Goal: Navigation & Orientation: Find specific page/section

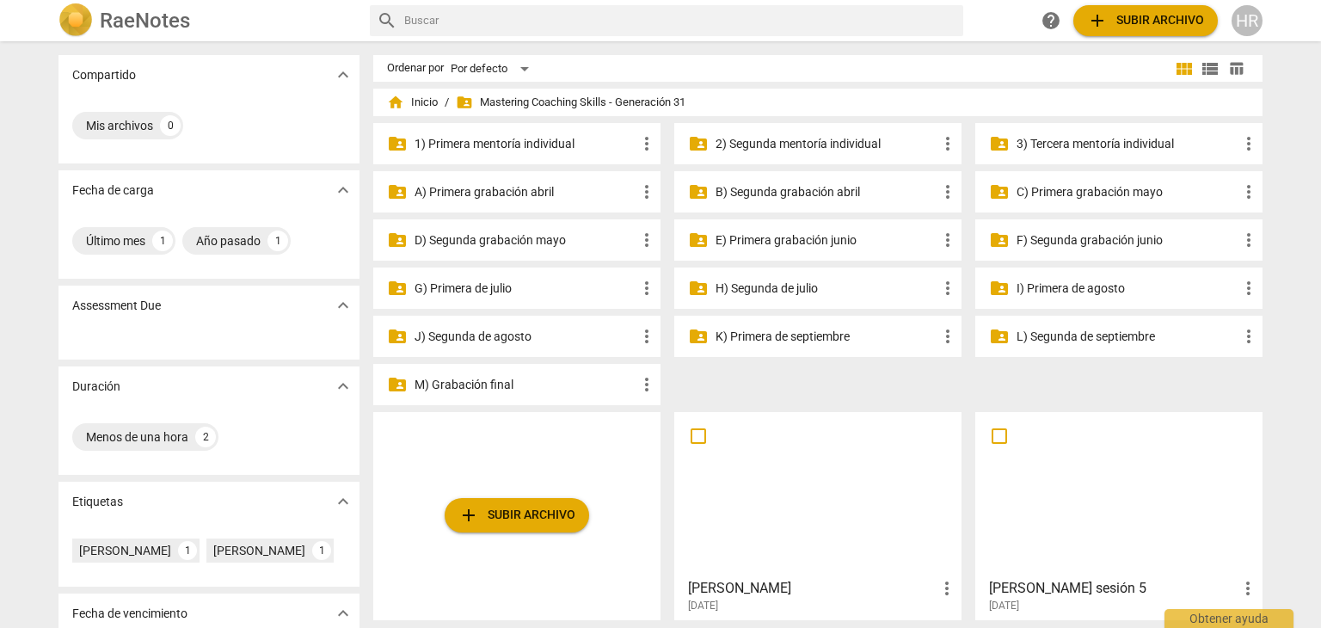
click at [478, 283] on p "G) Primera de julio" at bounding box center [525, 288] width 222 height 18
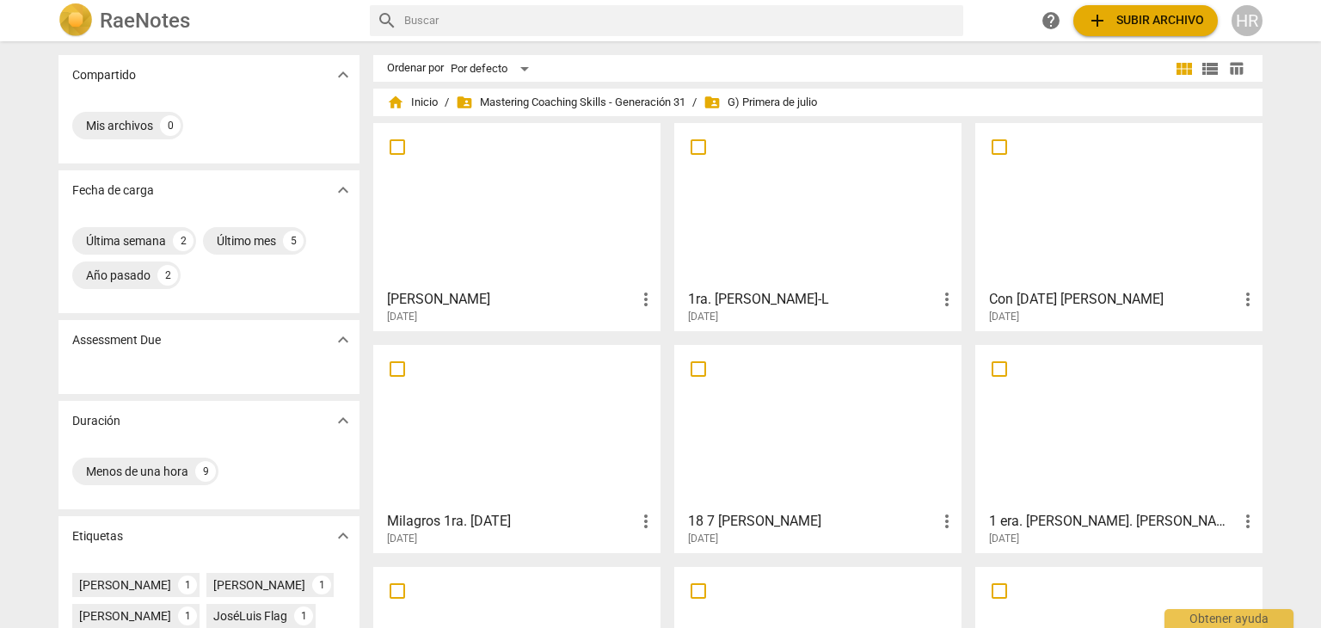
click at [1292, 474] on div "Compartido expand_more Mis archivos 0 Fecha de carga expand_more Última semana …" at bounding box center [660, 335] width 1321 height 585
click at [1272, 358] on div "[PERSON_NAME] more_vert [DATE] 1ra. [PERSON_NAME]-L more_vert [DATE] Con [DATE]…" at bounding box center [824, 455] width 903 height 665
click at [1222, 187] on div at bounding box center [1118, 205] width 275 height 152
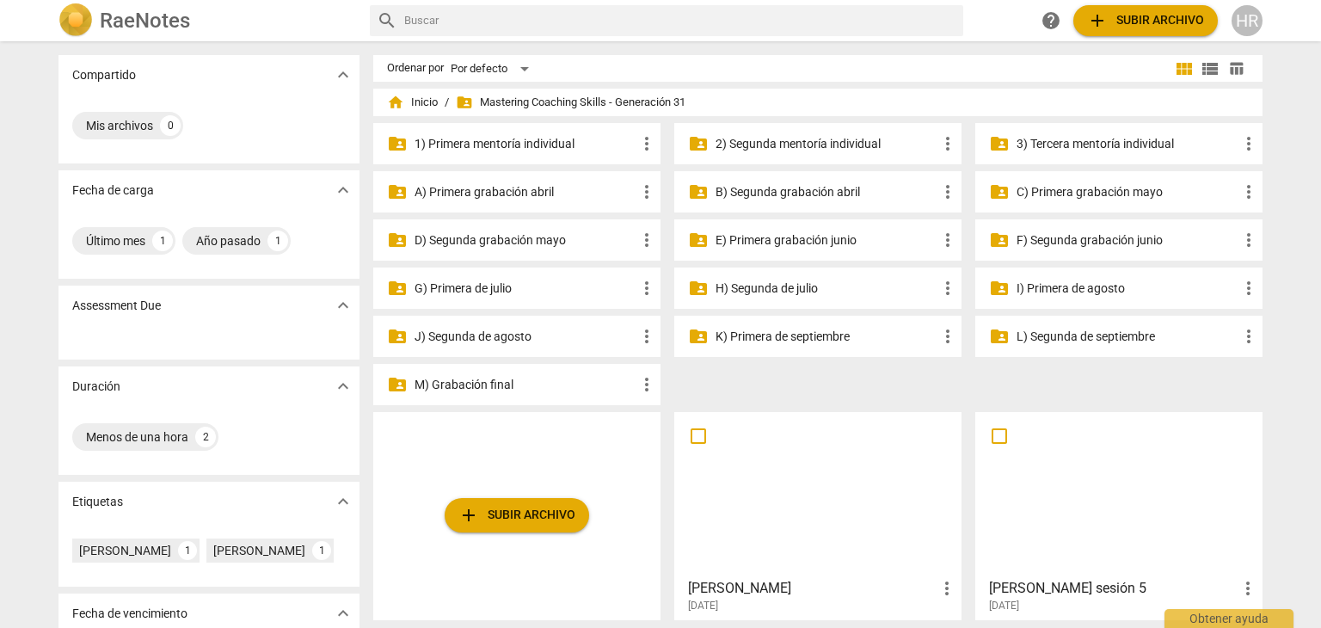
click at [816, 242] on p "E) Primera grabación junio" at bounding box center [826, 240] width 222 height 18
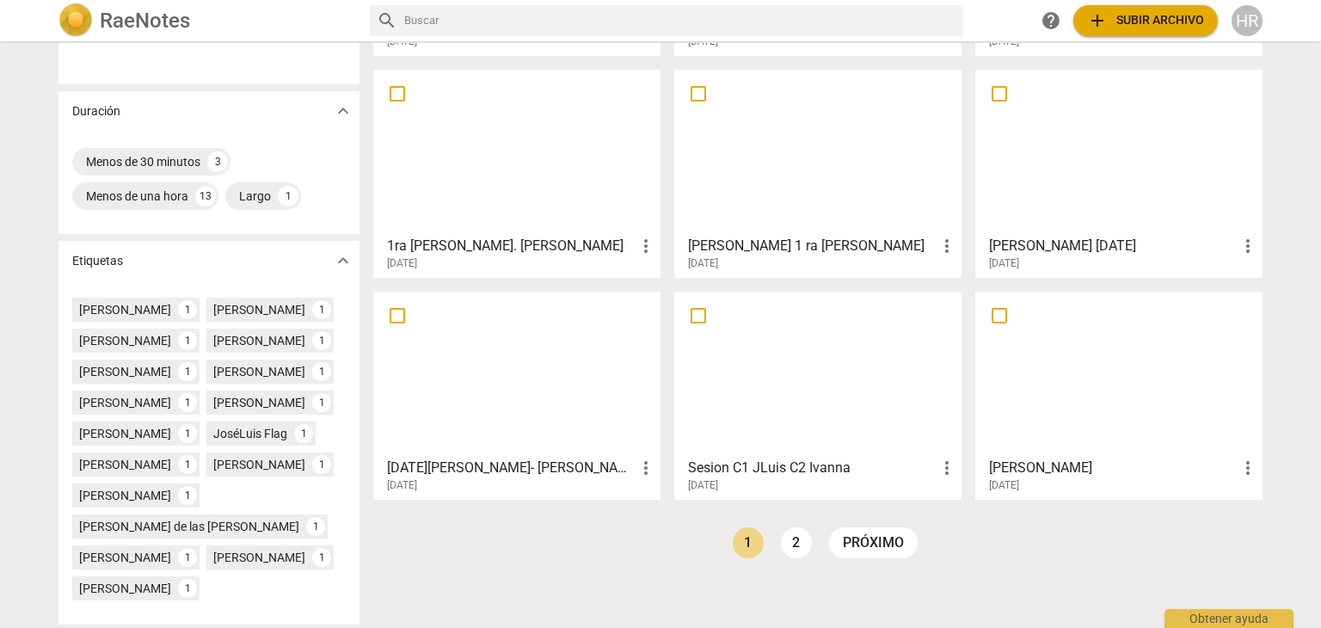
scroll to position [310, 0]
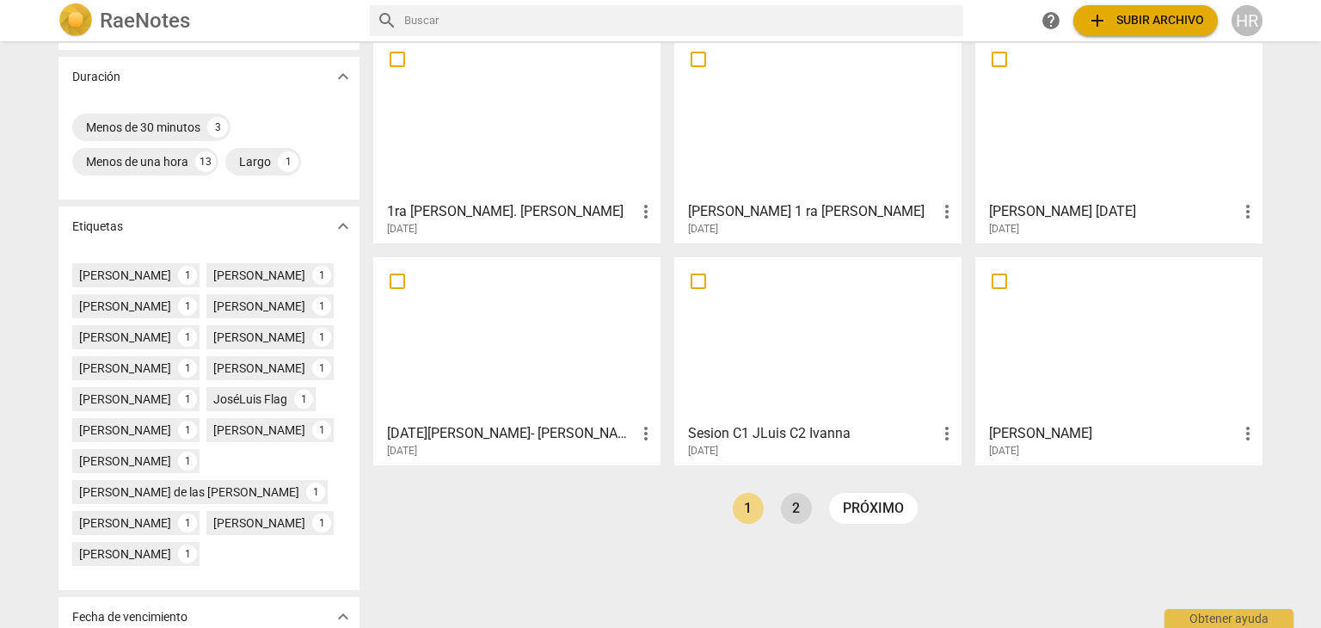
click at [798, 506] on link "2" at bounding box center [796, 508] width 31 height 31
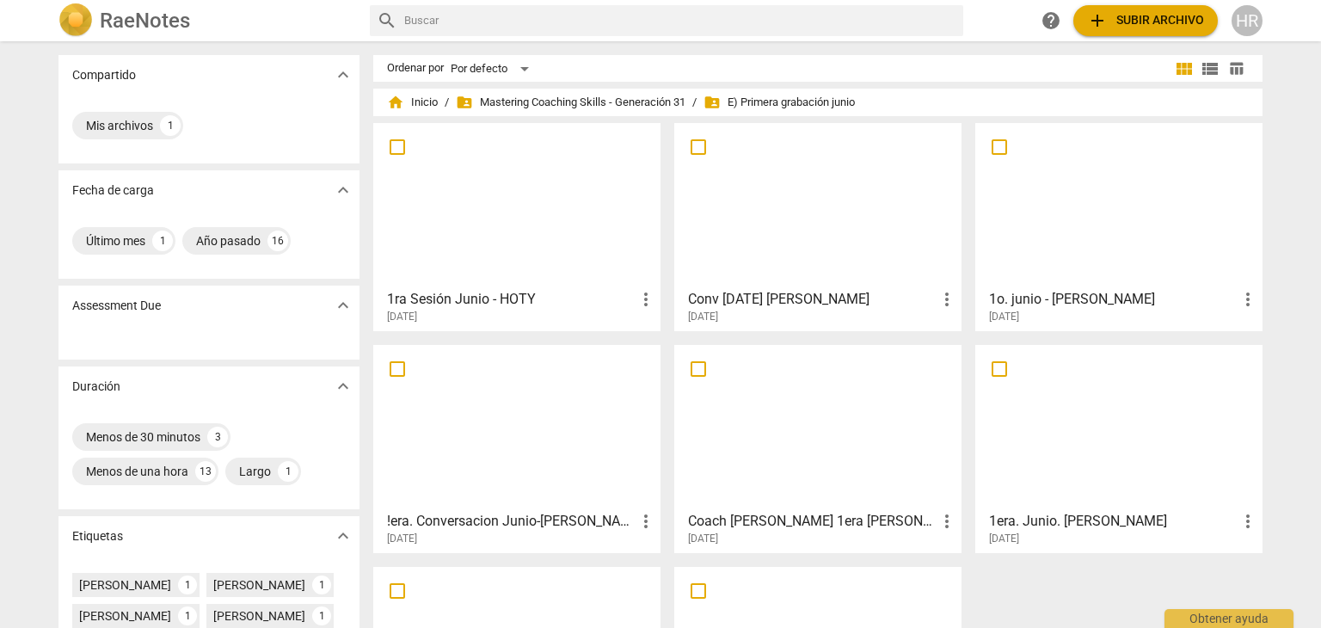
click at [491, 255] on div at bounding box center [516, 205] width 275 height 152
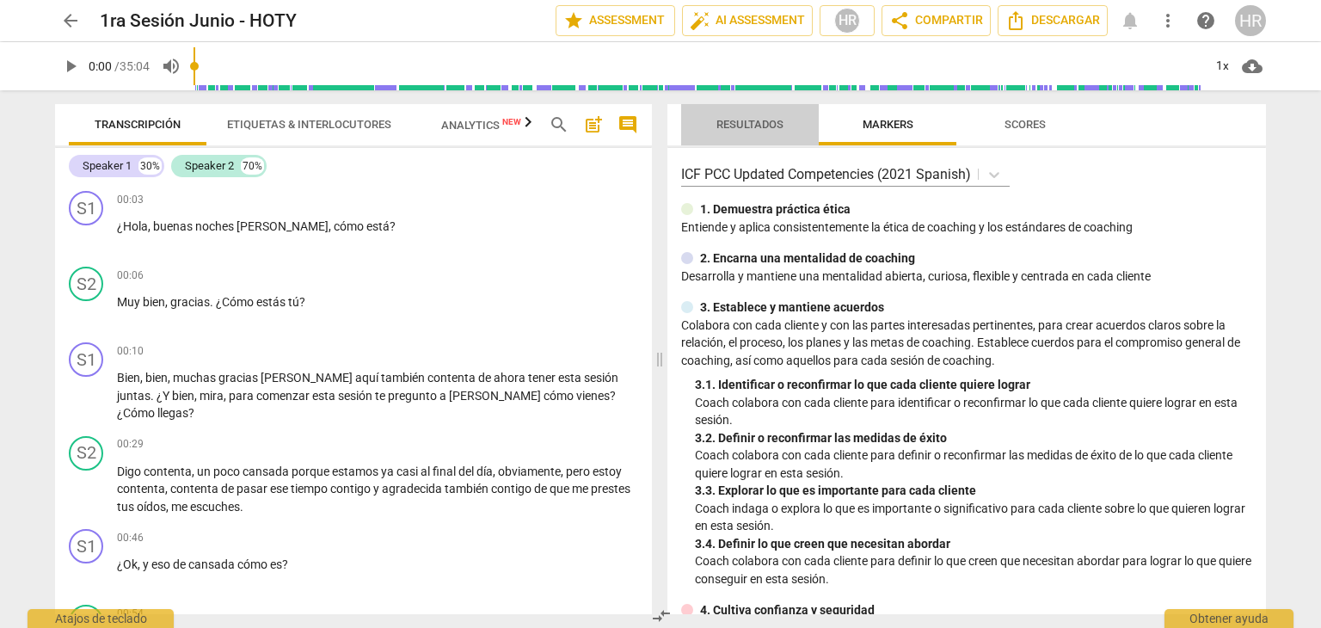
click at [745, 121] on span "Resultados" at bounding box center [749, 124] width 67 height 13
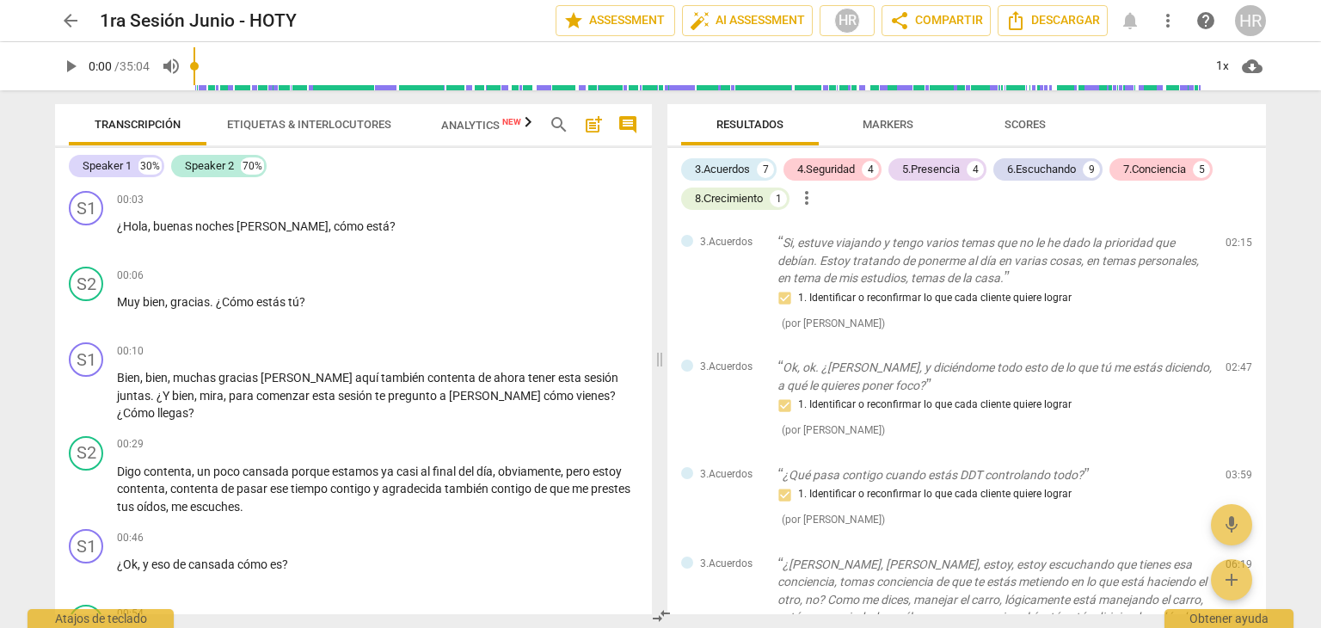
click at [1265, 179] on div "3.Acuerdos 7 4.Seguridad 4 5.Presencia 4 6.Escuchando 9 7.Conciencia 5 8.Сrecim…" at bounding box center [973, 184] width 585 height 58
click at [72, 21] on span "arrow_back" at bounding box center [70, 20] width 21 height 21
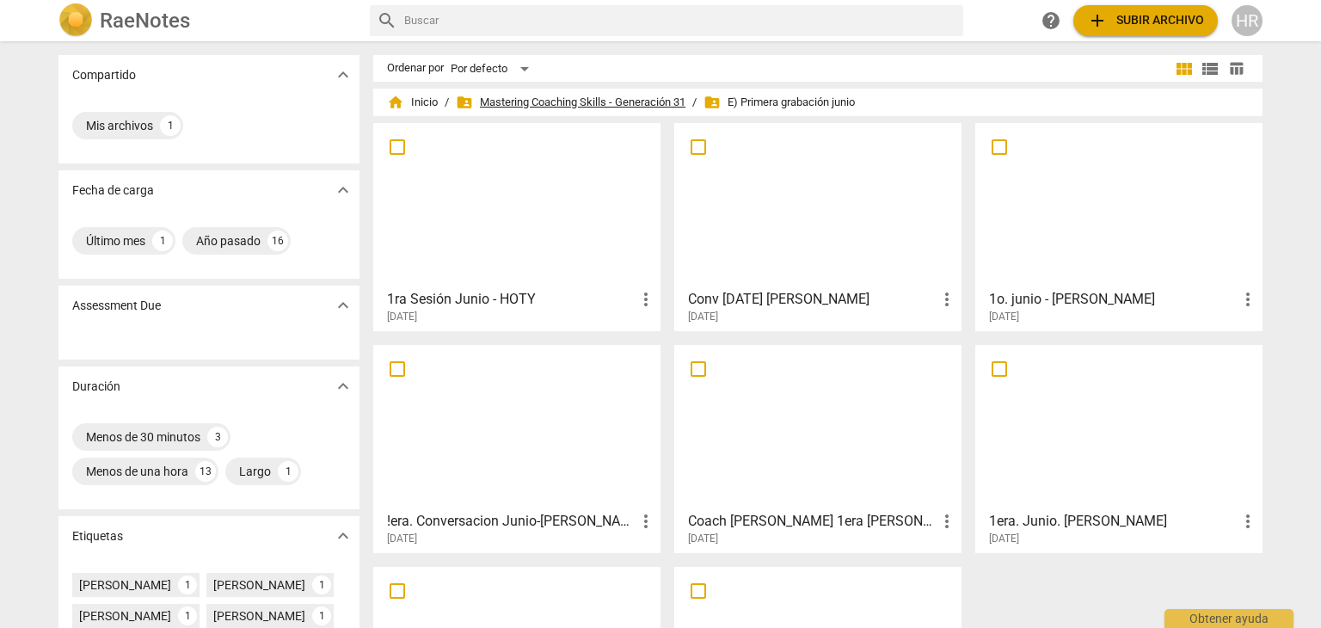
click at [570, 97] on span "folder_shared Mastering Coaching Skills - Generación 31" at bounding box center [571, 102] width 230 height 17
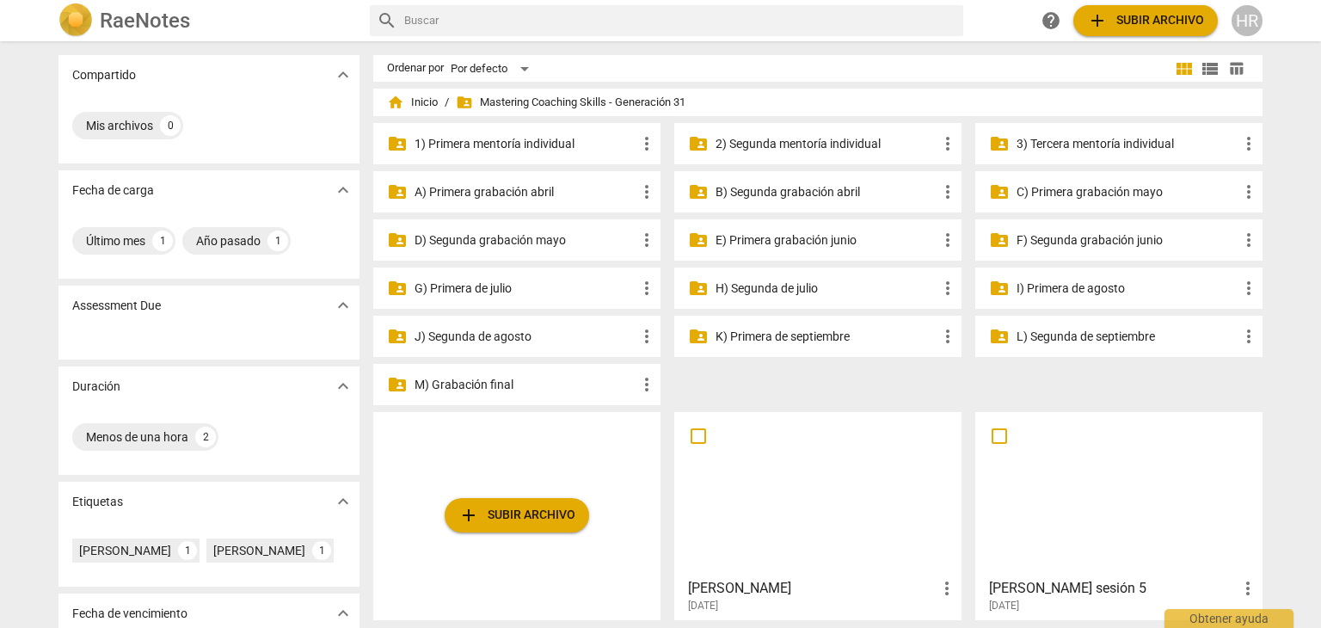
click at [805, 143] on p "2) Segunda mentoría individual" at bounding box center [826, 144] width 222 height 18
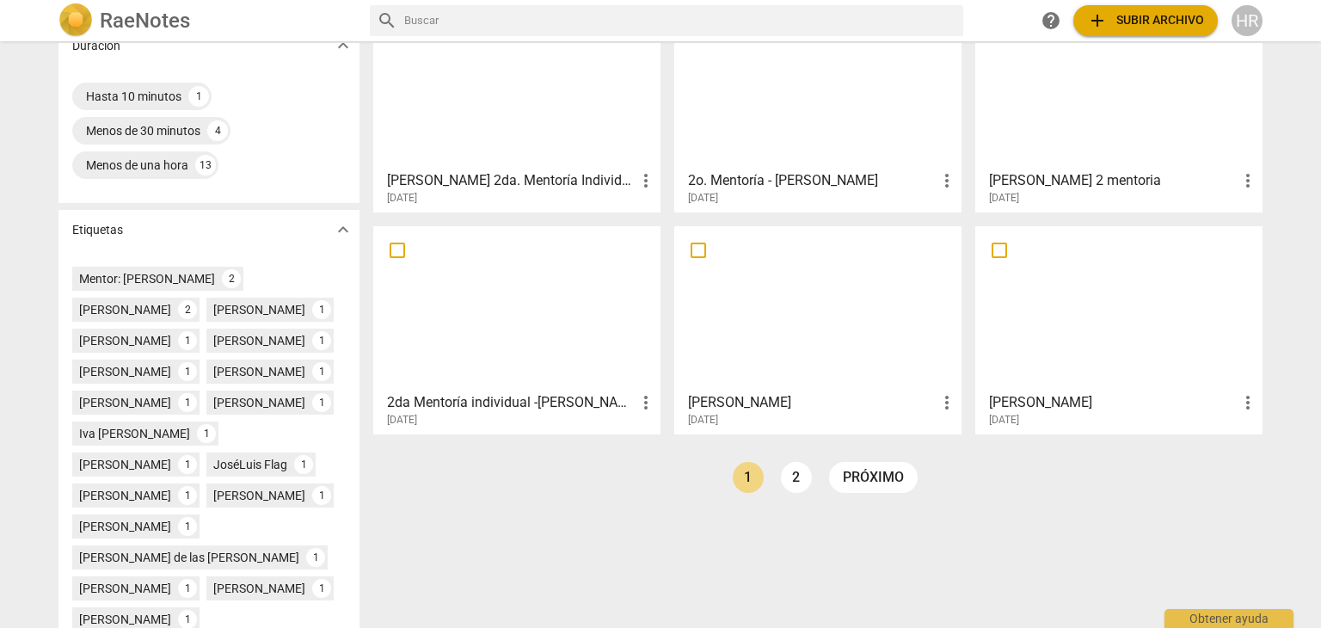
scroll to position [344, 0]
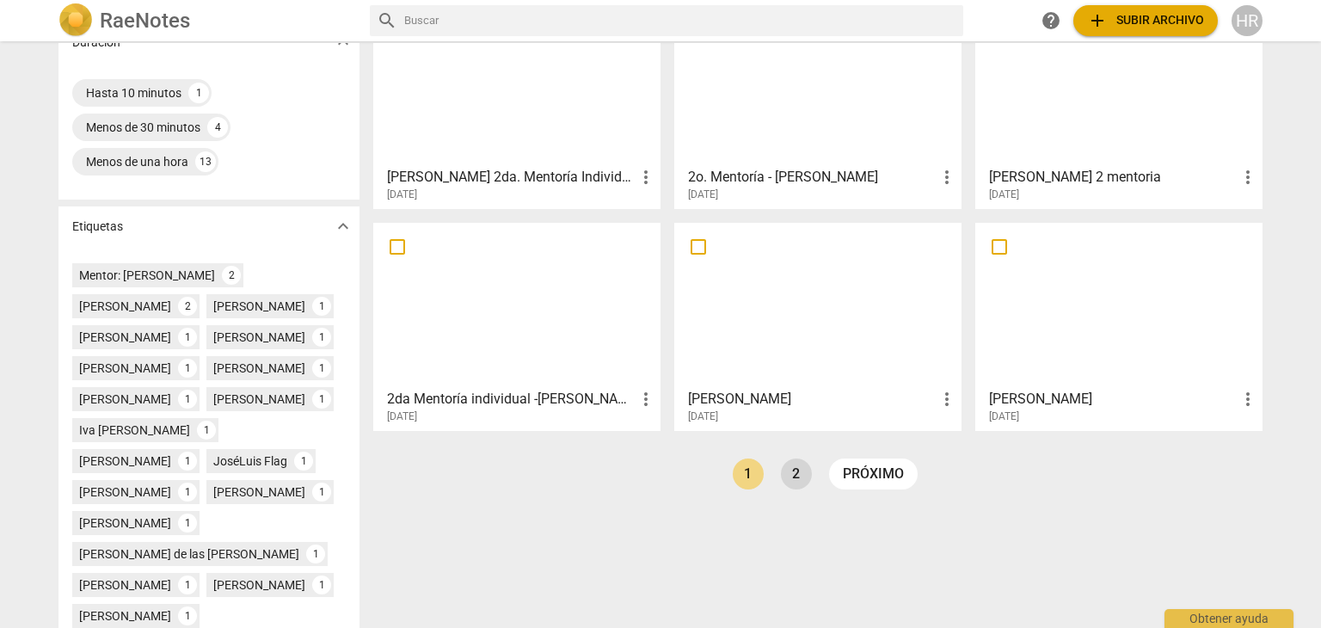
click at [798, 475] on link "2" at bounding box center [796, 473] width 31 height 31
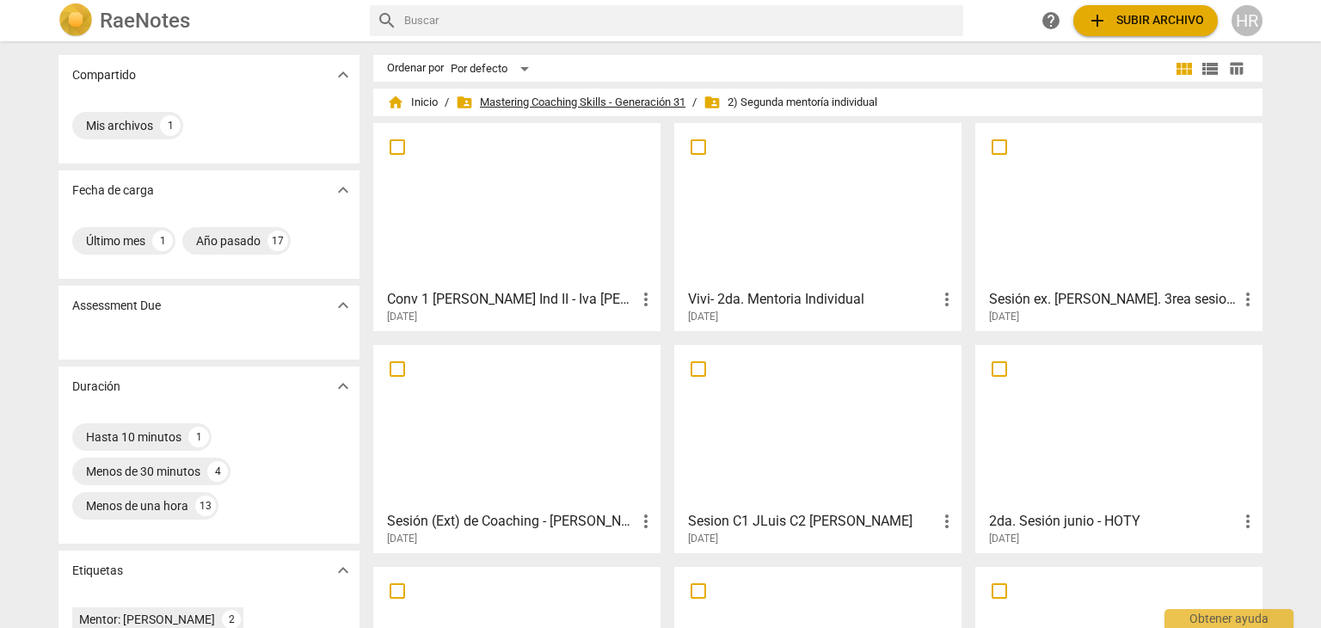
click at [558, 102] on span "folder_shared Mastering Coaching Skills - Generación 31" at bounding box center [571, 102] width 230 height 17
